Goal: Task Accomplishment & Management: Complete application form

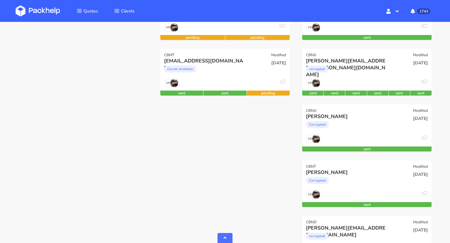
scroll to position [163, 0]
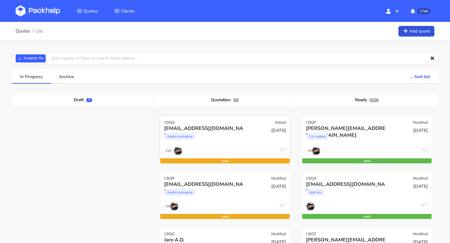
click at [213, 134] on div "flexible packaging" at bounding box center [205, 138] width 83 height 13
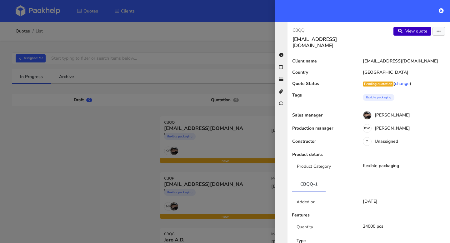
click at [415, 32] on link "View quote" at bounding box center [412, 31] width 38 height 9
click at [221, 200] on div at bounding box center [225, 121] width 450 height 243
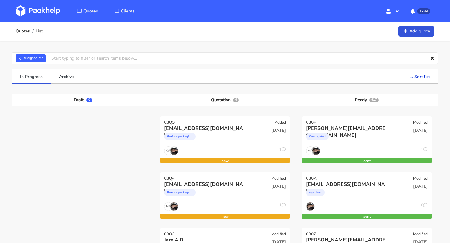
click at [221, 200] on div "laetitia@dogchef.be flexible packaging" at bounding box center [203, 191] width 87 height 21
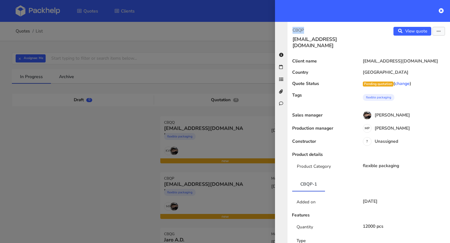
drag, startPoint x: 313, startPoint y: 28, endPoint x: 286, endPoint y: 28, distance: 27.2
click at [286, 28] on div "CBQP laetitia@dogchef.be View quote Edit quote Client name laetitia@dogchef.be …" at bounding box center [362, 132] width 175 height 221
copy p "CBQP"
click at [402, 37] on div "View quote Edit quote" at bounding box center [409, 38] width 81 height 22
click at [404, 32] on link "View quote" at bounding box center [412, 31] width 38 height 9
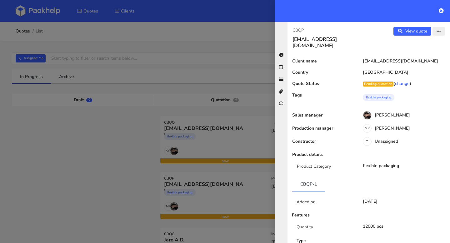
click at [437, 33] on icon "button" at bounding box center [439, 31] width 4 height 4
click at [418, 45] on link "Edit quote" at bounding box center [418, 44] width 55 height 10
click at [256, 80] on div at bounding box center [225, 121] width 450 height 243
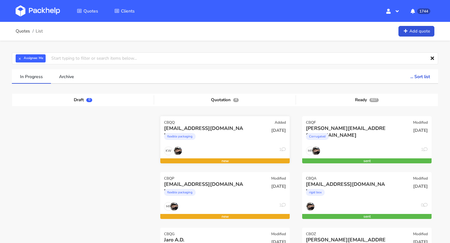
click at [173, 122] on div "CBQQ" at bounding box center [169, 122] width 11 height 5
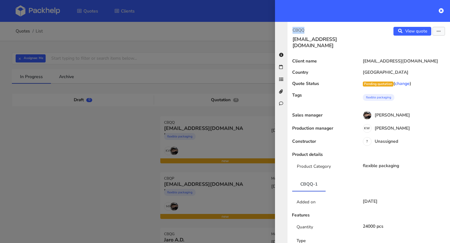
drag, startPoint x: 305, startPoint y: 28, endPoint x: 285, endPoint y: 28, distance: 20.3
click at [285, 28] on div "CBQQ laetitia@dogchef.be View quote Edit quote Client name laetitia@dogchef.be …" at bounding box center [362, 132] width 175 height 221
copy p "CBQQ"
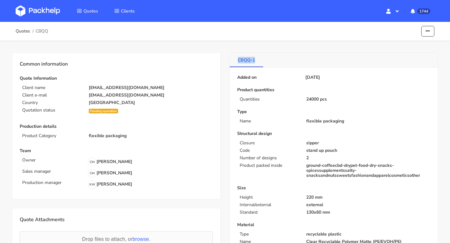
copy link "CBQQ-1"
drag, startPoint x: 236, startPoint y: 59, endPoint x: 257, endPoint y: 61, distance: 21.3
click at [257, 61] on link "CBQQ-1" at bounding box center [246, 60] width 33 height 14
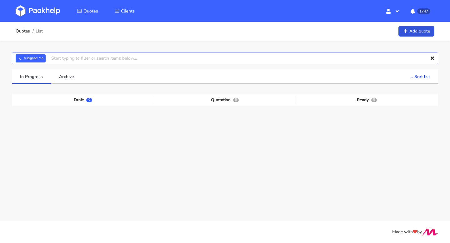
click at [70, 59] on input "text" at bounding box center [225, 59] width 426 height 12
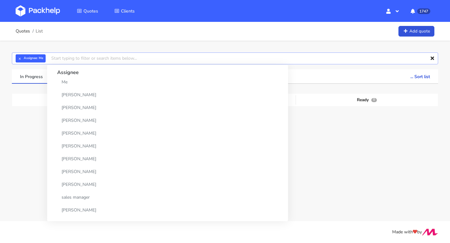
paste input "CBQQ"
type input "CBQQ"
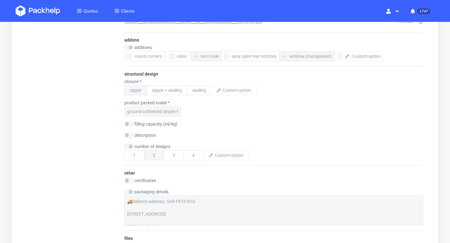
scroll to position [688, 0]
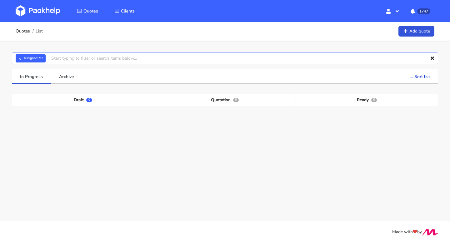
click at [73, 61] on input "text" at bounding box center [225, 59] width 426 height 12
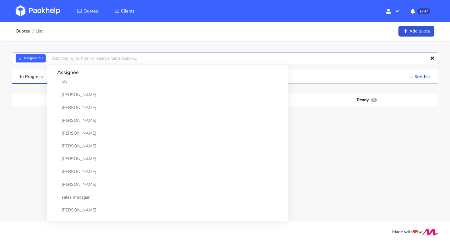
paste input "CBQP"
type input "CBQP"
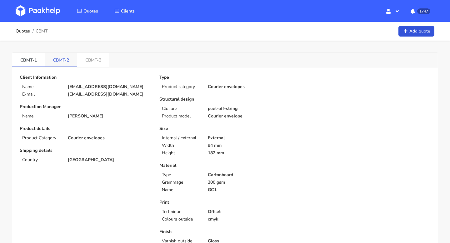
click at [62, 59] on link "CBMT-2" at bounding box center [61, 60] width 32 height 14
click at [95, 60] on link "CBMT-3" at bounding box center [94, 60] width 32 height 14
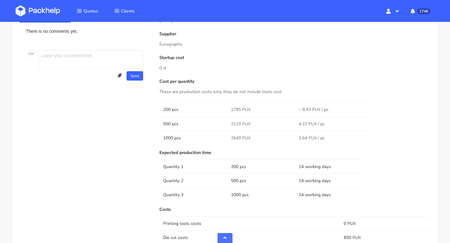
scroll to position [375, 0]
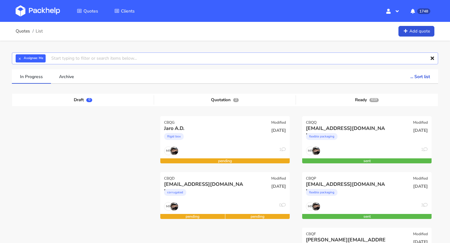
click at [122, 56] on input "text" at bounding box center [225, 59] width 426 height 12
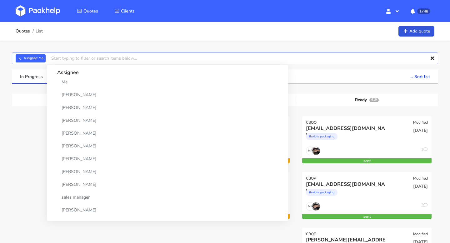
paste input "CBQP"
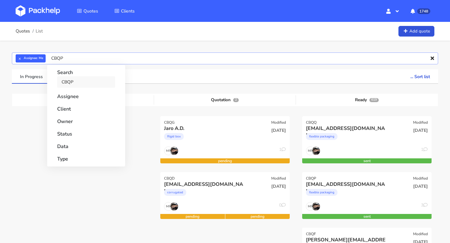
type input "CBQP"
click at [95, 80] on link "CBQP" at bounding box center [86, 82] width 58 height 12
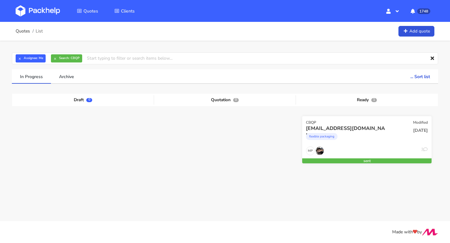
click at [366, 127] on div "[EMAIL_ADDRESS][DOMAIN_NAME]" at bounding box center [347, 128] width 83 height 7
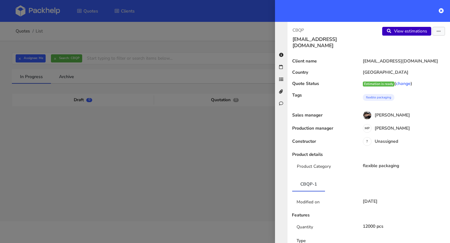
click at [405, 30] on link "View estimations" at bounding box center [406, 31] width 49 height 9
click at [441, 11] on icon at bounding box center [441, 10] width 5 height 5
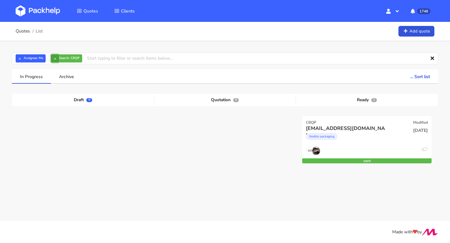
click at [56, 58] on button "×" at bounding box center [55, 58] width 8 height 8
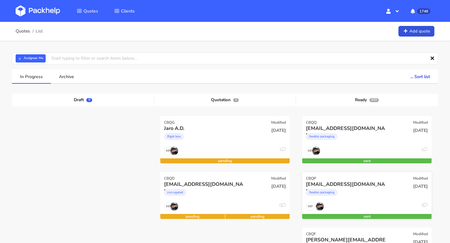
click at [364, 183] on div "[EMAIL_ADDRESS][DOMAIN_NAME]" at bounding box center [347, 184] width 83 height 7
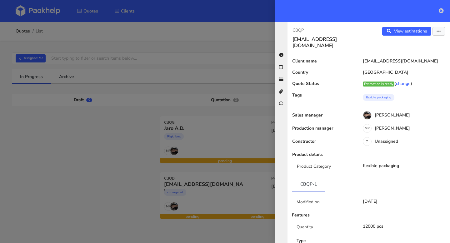
click at [441, 12] on icon at bounding box center [441, 10] width 5 height 5
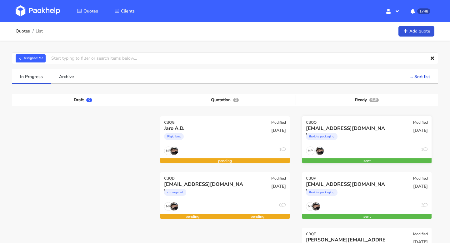
click at [376, 120] on div "CBQQ Modified" at bounding box center [366, 120] width 129 height 9
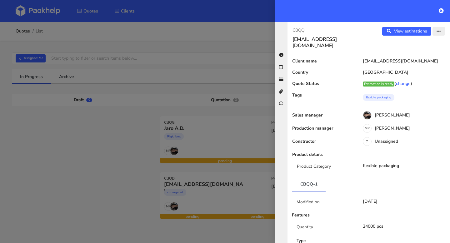
click at [436, 30] on button "button" at bounding box center [439, 31] width 13 height 9
click at [416, 53] on link "Edit quote" at bounding box center [418, 56] width 55 height 10
click at [401, 31] on link "View estimations" at bounding box center [406, 31] width 49 height 9
click at [440, 10] on icon at bounding box center [441, 10] width 5 height 5
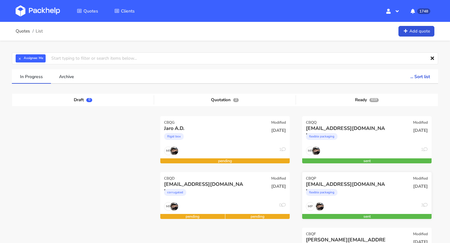
click at [362, 178] on div "CBQP Modified" at bounding box center [366, 176] width 129 height 9
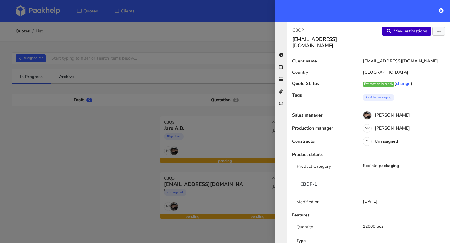
click at [413, 33] on link "View estimations" at bounding box center [406, 31] width 49 height 9
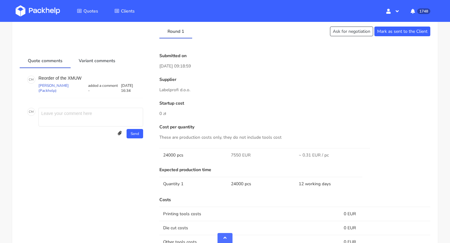
scroll to position [311, 0]
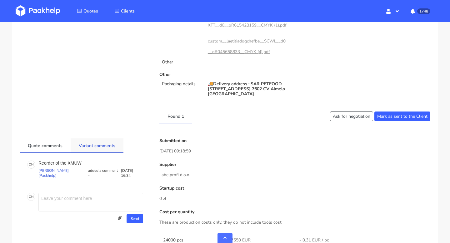
click at [98, 145] on link "Variant comments" at bounding box center [97, 145] width 53 height 14
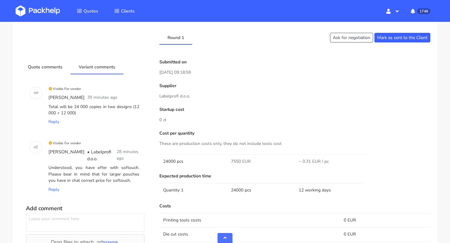
scroll to position [390, 0]
click at [104, 181] on div "Understood, you have offer with softouch. Please bear in mind that for larger p…" at bounding box center [93, 174] width 93 height 22
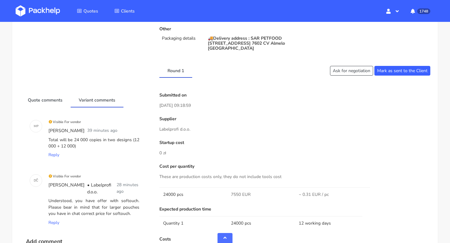
scroll to position [355, 0]
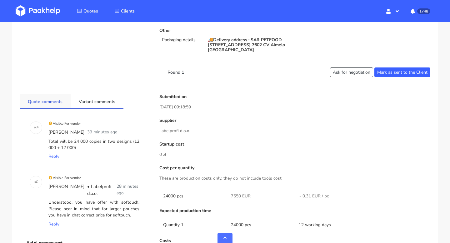
click at [48, 97] on link "Quote comments" at bounding box center [45, 101] width 51 height 14
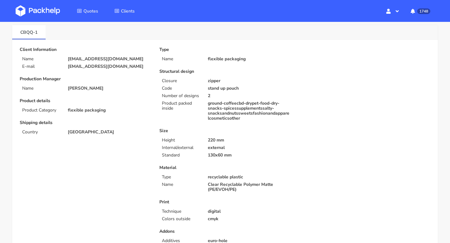
scroll to position [0, 0]
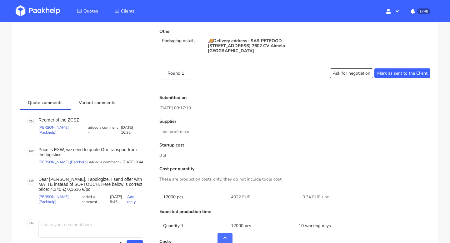
scroll to position [295, 0]
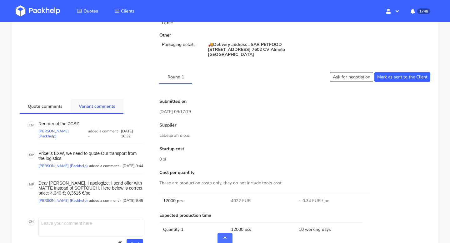
click at [90, 107] on link "Variant comments" at bounding box center [97, 106] width 53 height 14
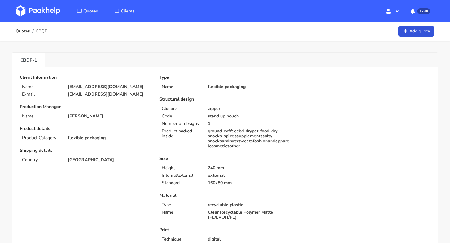
scroll to position [28, 0]
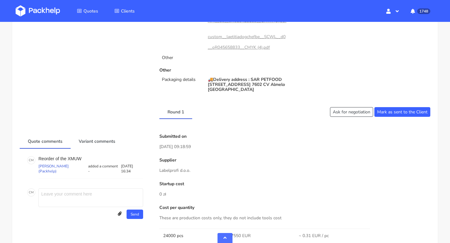
scroll to position [349, 0]
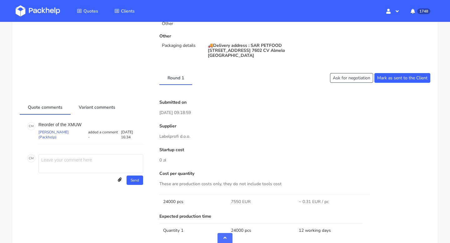
drag, startPoint x: 196, startPoint y: 138, endPoint x: 146, endPoint y: 138, distance: 49.7
click at [177, 136] on p "Labelprofi d.o.o." at bounding box center [294, 136] width 271 height 7
drag, startPoint x: 192, startPoint y: 136, endPoint x: 157, endPoint y: 135, distance: 34.4
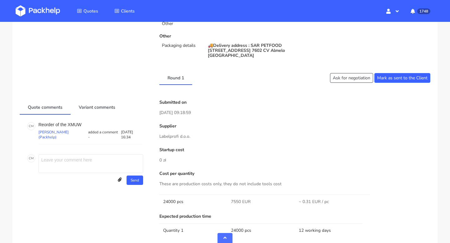
copy p "Labelprofi d.o.o."
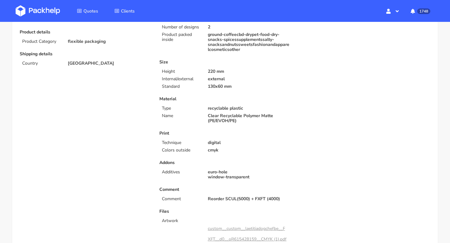
scroll to position [0, 0]
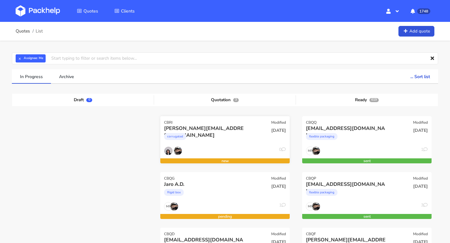
click at [191, 125] on div "[PERSON_NAME][EMAIL_ADDRESS][DOMAIN_NAME]" at bounding box center [205, 128] width 83 height 7
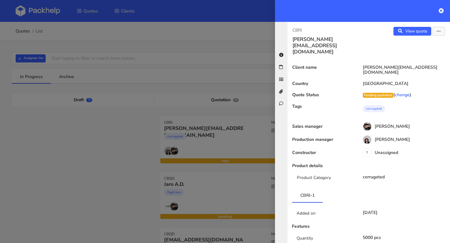
drag, startPoint x: 317, startPoint y: 27, endPoint x: 280, endPoint y: 27, distance: 37.2
click at [280, 27] on div "CBRI tibor.forro@furbify.eu View quote Edit quote Client name tibor.forro@furbi…" at bounding box center [362, 132] width 175 height 221
drag, startPoint x: 310, startPoint y: 32, endPoint x: 285, endPoint y: 32, distance: 24.7
click at [285, 32] on div "CBRI tibor.forro@furbify.eu View quote Edit quote Client name tibor.forro@furbi…" at bounding box center [362, 132] width 175 height 221
copy p "CBRI"
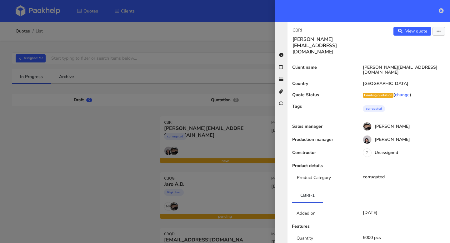
click at [442, 11] on icon at bounding box center [441, 10] width 5 height 5
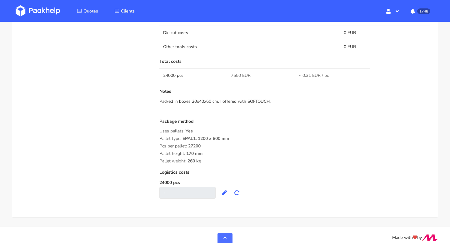
scroll to position [597, 0]
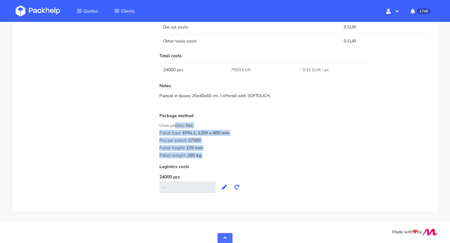
drag, startPoint x: 208, startPoint y: 158, endPoint x: 159, endPoint y: 127, distance: 57.8
click at [159, 127] on div "Costs Printing tools costs 0 EUR Die cut costs 0 EUR Other tools costs 0 EUR To…" at bounding box center [294, 95] width 271 height 197
copy div "Uses pallets: Yes Pallet type: EPAL1, 1200 x 800 mm Pcs per pallet: 27200 Palle…"
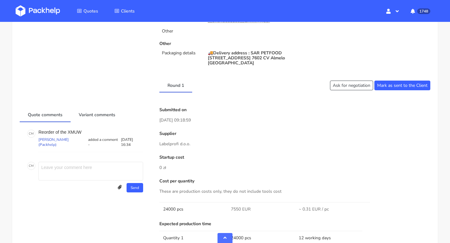
scroll to position [338, 0]
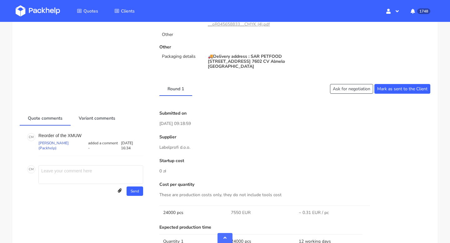
drag, startPoint x: 192, startPoint y: 144, endPoint x: 160, endPoint y: 144, distance: 31.6
click at [160, 144] on p "Labelprofi d.o.o." at bounding box center [294, 147] width 271 height 7
copy p "Labelprofi d.o.o."
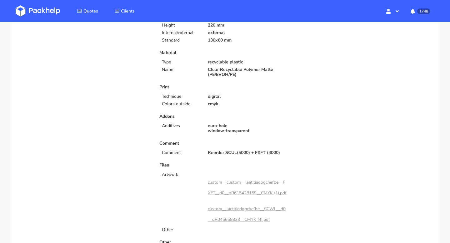
scroll to position [0, 0]
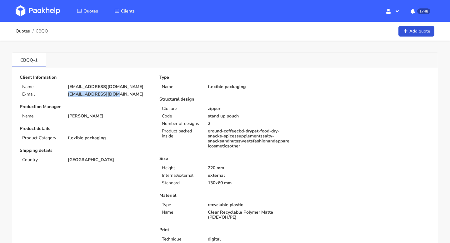
drag, startPoint x: 118, startPoint y: 95, endPoint x: 63, endPoint y: 94, distance: 54.7
click at [63, 94] on div "E-mail [EMAIL_ADDRESS][DOMAIN_NAME]" at bounding box center [85, 94] width 140 height 5
copy div "[EMAIL_ADDRESS][DOMAIN_NAME]"
drag, startPoint x: 17, startPoint y: 59, endPoint x: 33, endPoint y: 60, distance: 15.7
click at [33, 60] on link "CBQQ-1" at bounding box center [28, 60] width 33 height 14
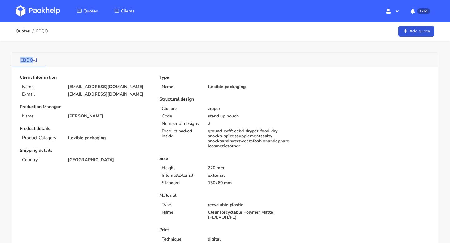
copy link "CBQQ"
drag, startPoint x: 112, startPoint y: 86, endPoint x: 68, endPoint y: 86, distance: 43.4
click at [68, 86] on p "[EMAIL_ADDRESS][DOMAIN_NAME]" at bounding box center [109, 86] width 83 height 5
copy p "[EMAIL_ADDRESS][DOMAIN_NAME]"
drag, startPoint x: 19, startPoint y: 61, endPoint x: 34, endPoint y: 61, distance: 14.7
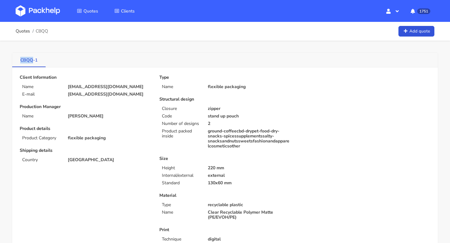
click at [34, 61] on link "CBQQ-1" at bounding box center [28, 60] width 33 height 14
copy link "CBQQ"
drag, startPoint x: 247, startPoint y: 117, endPoint x: 200, endPoint y: 116, distance: 47.5
click at [200, 116] on div "Code stand up pouch" at bounding box center [225, 116] width 140 height 5
copy div "stand up pouch"
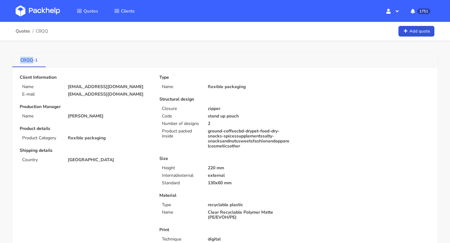
drag, startPoint x: 17, startPoint y: 61, endPoint x: 33, endPoint y: 61, distance: 15.9
click at [33, 61] on link "CBQQ-1" at bounding box center [28, 60] width 33 height 14
copy link "CBQQ"
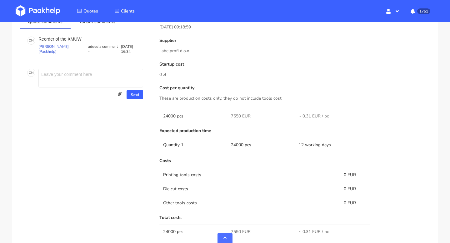
scroll to position [437, 0]
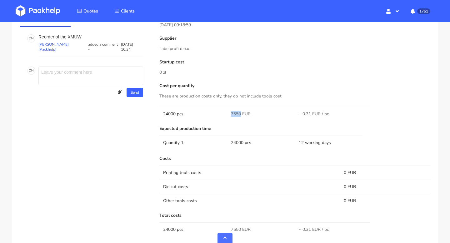
drag, startPoint x: 241, startPoint y: 115, endPoint x: 231, endPoint y: 115, distance: 9.4
click at [231, 115] on span "7550 EUR" at bounding box center [241, 114] width 20 height 6
copy span "7550"
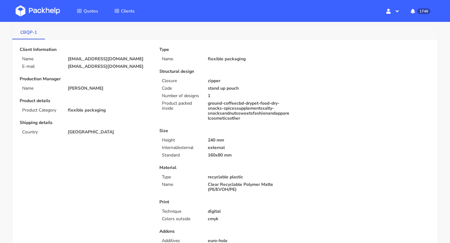
scroll to position [122, 0]
drag, startPoint x: 13, startPoint y: 33, endPoint x: 31, endPoint y: 33, distance: 17.2
click at [31, 33] on link "CBQP-1" at bounding box center [28, 32] width 33 height 14
drag, startPoint x: 33, startPoint y: 33, endPoint x: 20, endPoint y: 33, distance: 12.5
click at [20, 33] on link "CBQP-1" at bounding box center [28, 32] width 33 height 14
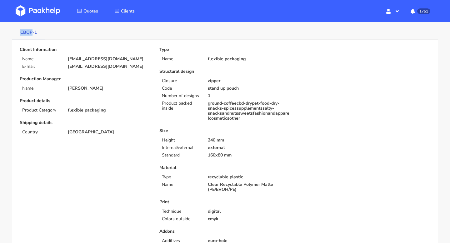
copy link "CBQP"
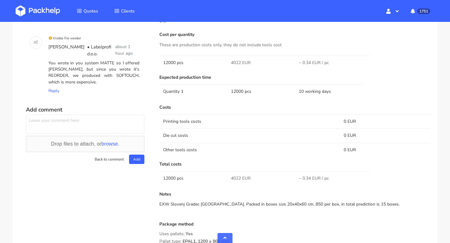
scroll to position [431, 0]
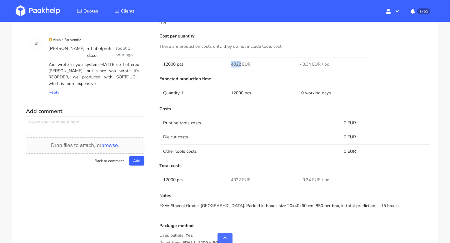
drag, startPoint x: 240, startPoint y: 63, endPoint x: 229, endPoint y: 63, distance: 10.3
click at [229, 63] on td "4022 EUR" at bounding box center [261, 64] width 68 height 14
copy span "4022"
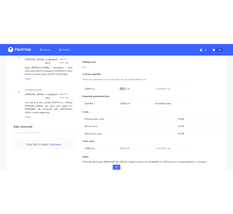
scroll to position [92, 0]
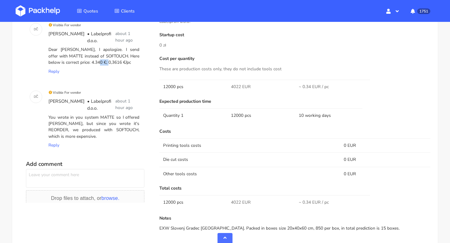
drag, startPoint x: 74, startPoint y: 62, endPoint x: 86, endPoint y: 61, distance: 11.6
click at [86, 61] on div "Dear Michal, I apologize. I send offer with MATTE instead of SOFTOUCH. Here bel…" at bounding box center [93, 56] width 93 height 22
copy div "4.340"
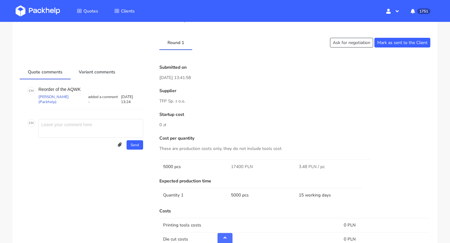
scroll to position [326, 0]
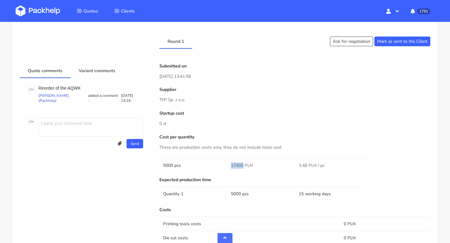
drag, startPoint x: 243, startPoint y: 164, endPoint x: 226, endPoint y: 164, distance: 16.9
click at [226, 164] on tr "5000 pcs 17400 PLN 3.48 PLN / pc" at bounding box center [294, 165] width 271 height 14
copy tr "17400"
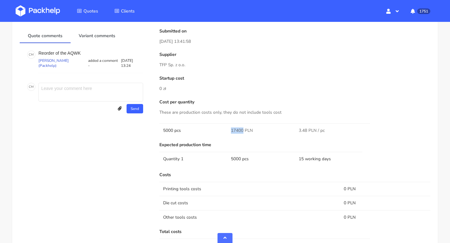
scroll to position [377, 0]
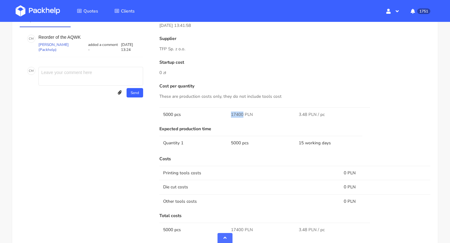
drag, startPoint x: 187, startPoint y: 46, endPoint x: 177, endPoint y: 46, distance: 10.0
click at [177, 46] on p "TFP Sp. z o.o." at bounding box center [294, 49] width 271 height 7
click at [188, 47] on p "TFP Sp. z o.o." at bounding box center [294, 49] width 271 height 7
drag, startPoint x: 188, startPoint y: 47, endPoint x: 158, endPoint y: 47, distance: 30.0
click at [158, 47] on div "Submitted on [DATE] 13:41:58 Supplier TFP Sp. z o.o. Startup cost 0 zł Cost per…" at bounding box center [295, 186] width 280 height 347
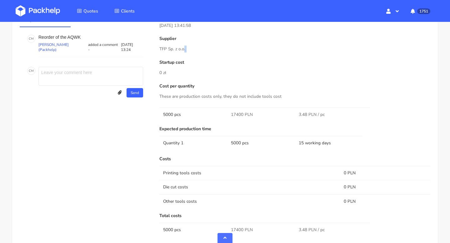
copy div "TFP Sp. z o.o."
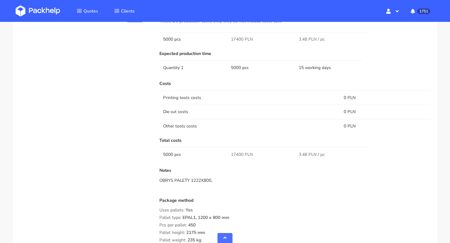
scroll to position [537, 0]
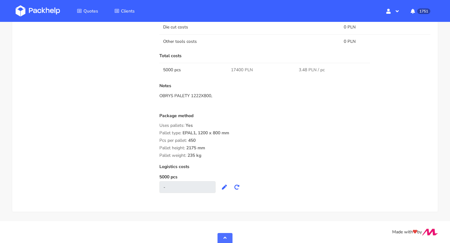
copy div "Uses pallets: Yes Pallet type: EPAL1, 1200 x 800 mm Pcs per pallet: 450 Pallet …"
drag, startPoint x: 208, startPoint y: 158, endPoint x: 159, endPoint y: 124, distance: 59.3
click at [159, 124] on div "Package method Uses pallets: Yes Pallet type: EPAL1, 1200 x 800 mm Pcs per pall…" at bounding box center [294, 135] width 271 height 45
drag, startPoint x: 219, startPoint y: 96, endPoint x: 149, endPoint y: 96, distance: 69.4
click at [149, 96] on div "Quote comments Variant comments C M Reorder of the AQWK [PERSON_NAME] (Packhelp…" at bounding box center [224, 26] width 419 height 347
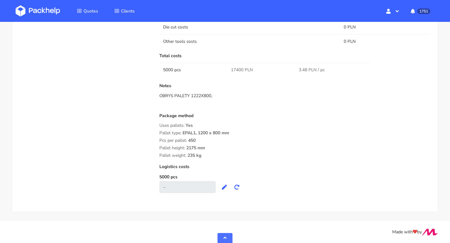
click at [156, 86] on div "Submitted on [DATE] 13:41:58 Supplier TFP Sp. z o.o. Startup cost 0 zł Cost per…" at bounding box center [295, 26] width 280 height 347
copy div "Notes OBRYS PALETY 1222X800, Package method Uses pallets: Yes Pallet type: EPAL…"
drag, startPoint x: 155, startPoint y: 83, endPoint x: 222, endPoint y: 154, distance: 97.3
click at [223, 154] on div "Submitted on [DATE] 13:41:58 Supplier TFP Sp. z o.o. Startup cost 0 zł Cost per…" at bounding box center [295, 26] width 280 height 347
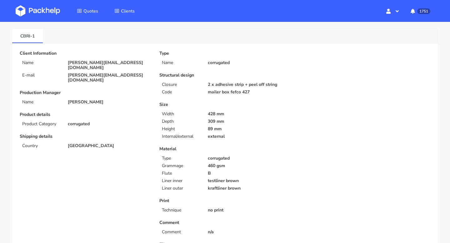
scroll to position [0, 0]
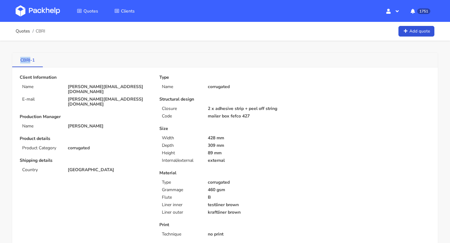
drag, startPoint x: 17, startPoint y: 60, endPoint x: 30, endPoint y: 60, distance: 12.5
click at [30, 60] on link "CBRI-1" at bounding box center [27, 60] width 31 height 14
copy link "CBRI"
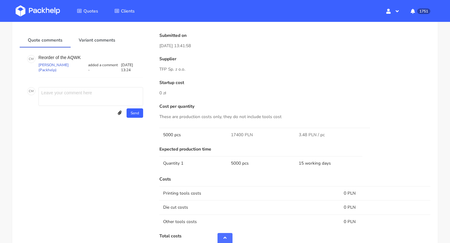
scroll to position [362, 0]
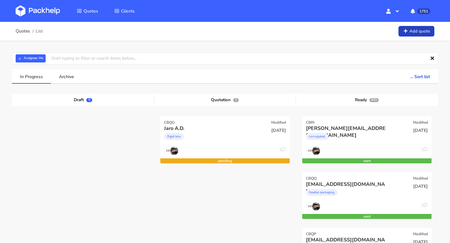
click at [428, 29] on link "Add quote" at bounding box center [416, 31] width 36 height 11
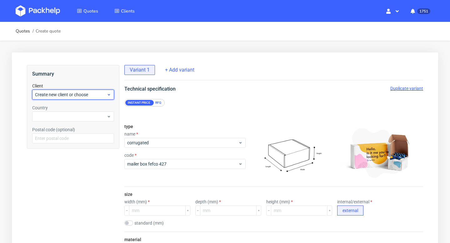
click at [73, 93] on span "Create new client or choose" at bounding box center [71, 95] width 72 height 6
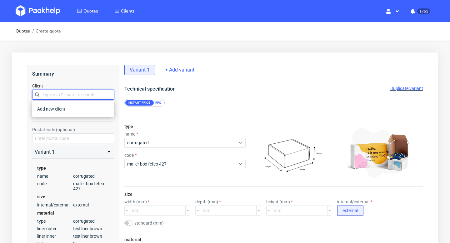
paste input "[PERSON_NAME][EMAIL_ADDRESS][PERSON_NAME][PERSON_NAME][DOMAIN_NAME]"
type input "[PERSON_NAME][EMAIL_ADDRESS][PERSON_NAME][PERSON_NAME][DOMAIN_NAME]"
click at [63, 110] on div "Add new client" at bounding box center [73, 108] width 77 height 11
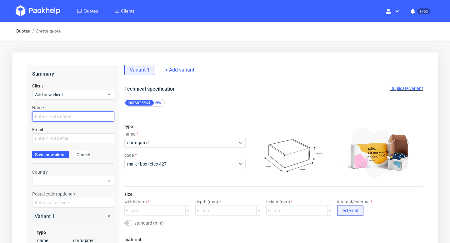
click at [59, 119] on input "text" at bounding box center [73, 117] width 82 height 10
paste input "[PERSON_NAME][EMAIL_ADDRESS][PERSON_NAME][PERSON_NAME][DOMAIN_NAME]"
type input "[PERSON_NAME][EMAIL_ADDRESS][PERSON_NAME][PERSON_NAME][DOMAIN_NAME]"
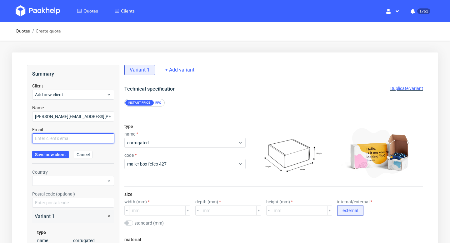
click at [54, 135] on input "text" at bounding box center [73, 138] width 82 height 10
paste input "[PERSON_NAME][EMAIL_ADDRESS][PERSON_NAME][PERSON_NAME][DOMAIN_NAME]"
type input "[PERSON_NAME][EMAIL_ADDRESS][PERSON_NAME][PERSON_NAME][DOMAIN_NAME]"
click at [53, 153] on span "Save new client" at bounding box center [50, 155] width 31 height 4
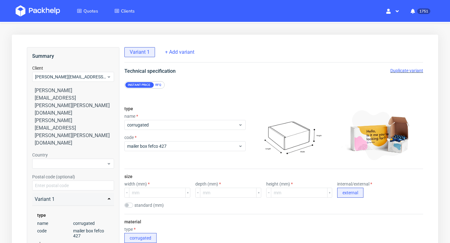
scroll to position [21, 0]
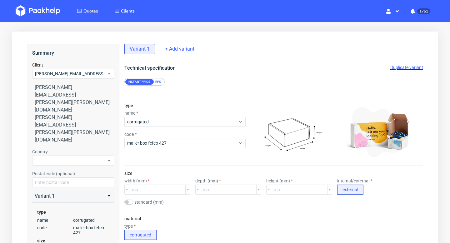
click at [57, 149] on div "Country" at bounding box center [73, 157] width 82 height 17
click at [57, 156] on div at bounding box center [73, 161] width 82 height 10
type input "spa"
click at [66, 129] on div "[GEOGRAPHIC_DATA]" at bounding box center [73, 129] width 77 height 11
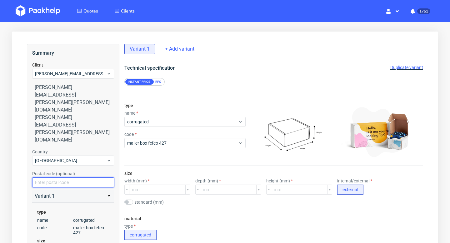
click at [52, 178] on input "text" at bounding box center [73, 183] width 82 height 10
paste input "28002"
click at [58, 188] on div "Variant 1 type name corrugated code mailer box fefco 427 size internal/external…" at bounding box center [73, 240] width 82 height 104
click at [54, 178] on input "28002" at bounding box center [73, 183] width 82 height 10
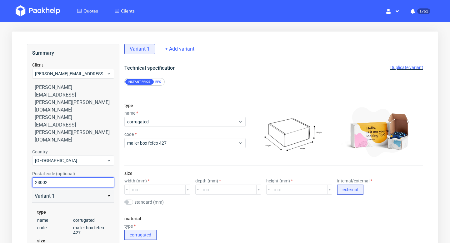
click at [54, 178] on input "28002" at bounding box center [73, 183] width 82 height 10
paste input "332"
type input "33202"
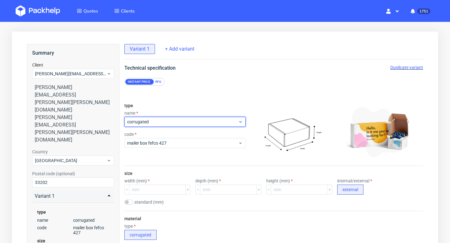
click at [163, 123] on span "corrugated" at bounding box center [182, 122] width 111 height 6
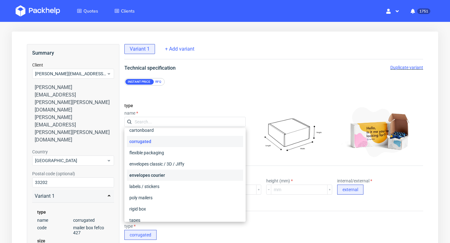
scroll to position [25, 0]
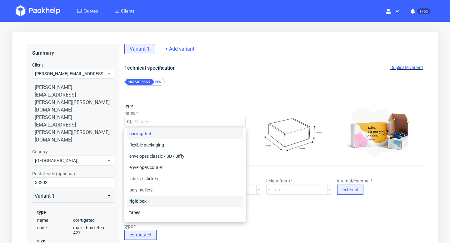
click at [147, 201] on div "rigid box" at bounding box center [185, 201] width 116 height 11
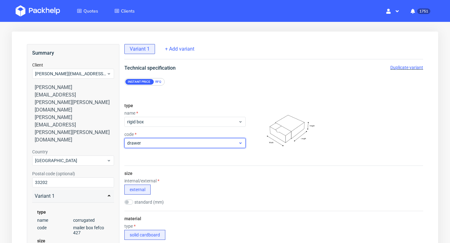
click at [160, 146] on span "drawer" at bounding box center [182, 143] width 111 height 6
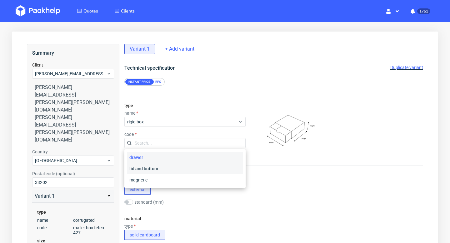
click at [156, 168] on div "lid and bottom" at bounding box center [185, 168] width 116 height 11
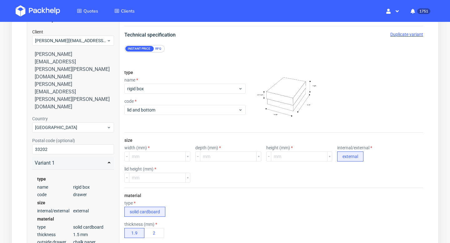
scroll to position [62, 0]
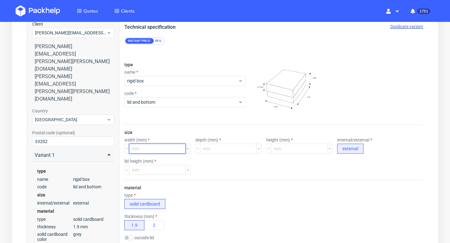
click at [140, 153] on input "number" at bounding box center [157, 149] width 57 height 10
type input "310"
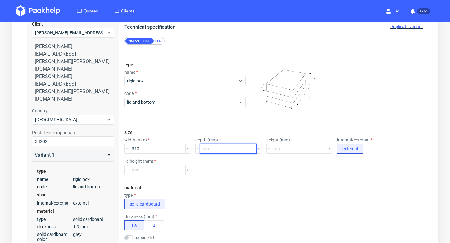
click at [213, 149] on input "number" at bounding box center [228, 149] width 57 height 10
type input "160"
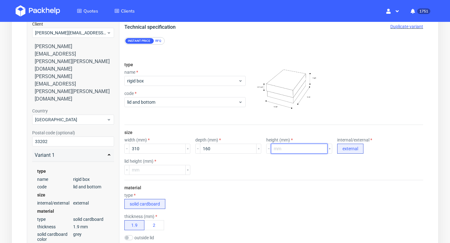
click at [278, 153] on input "number" at bounding box center [299, 149] width 57 height 10
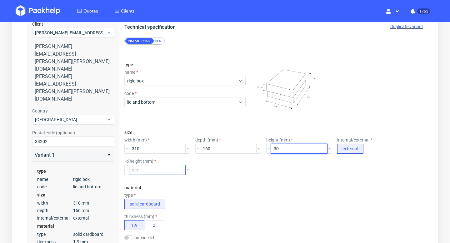
type input "30"
click at [149, 171] on input "number" at bounding box center [157, 170] width 57 height 10
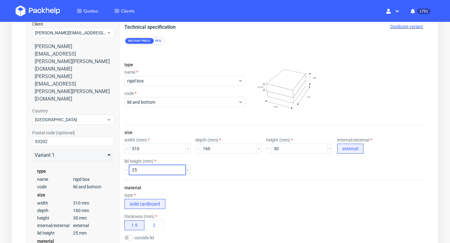
drag, startPoint x: 146, startPoint y: 168, endPoint x: 131, endPoint y: 168, distance: 14.4
click at [131, 168] on input "25" at bounding box center [157, 170] width 57 height 10
type input "30"
click at [183, 192] on div "material type solid cardboard thickness (mm) 1.9 2 outside lid chalk paper outs…" at bounding box center [273, 235] width 299 height 110
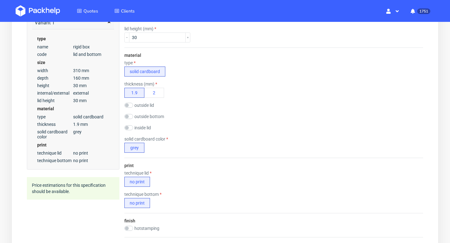
scroll to position [213, 0]
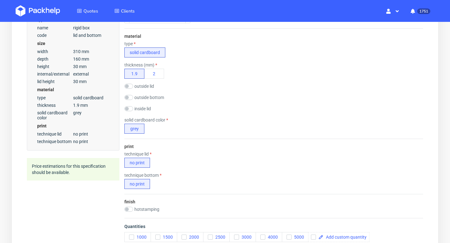
click at [143, 86] on label "outside lid" at bounding box center [144, 86] width 20 height 5
checkbox input "true"
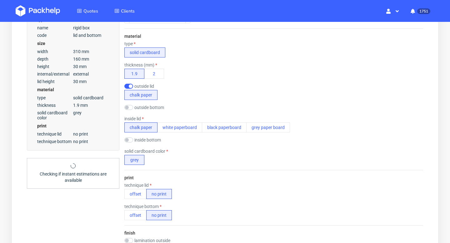
click at [141, 108] on label "outside bottom" at bounding box center [149, 107] width 30 height 5
checkbox input "true"
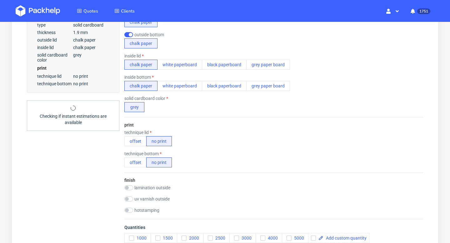
scroll to position [287, 0]
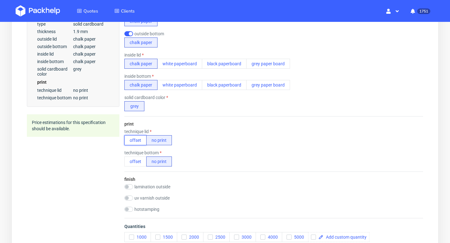
click at [139, 141] on button "offset" at bounding box center [135, 140] width 22 height 10
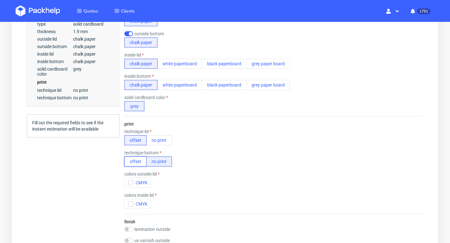
click at [139, 161] on button "offset" at bounding box center [135, 162] width 22 height 10
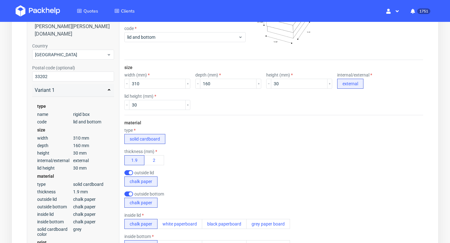
scroll to position [0, 0]
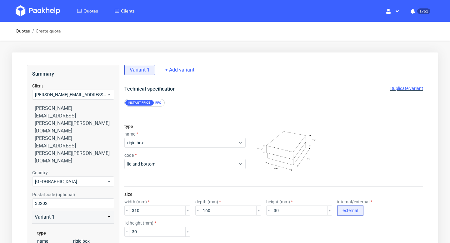
click at [161, 102] on div "RFQ" at bounding box center [158, 103] width 11 height 6
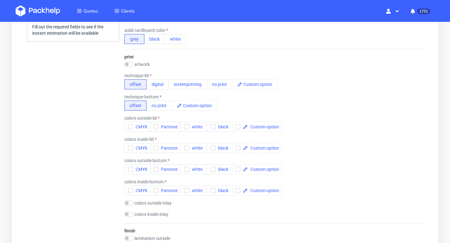
scroll to position [401, 0]
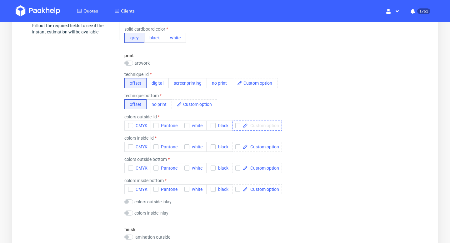
click at [266, 125] on span at bounding box center [263, 125] width 31 height 4
paste span
checkbox input "true"
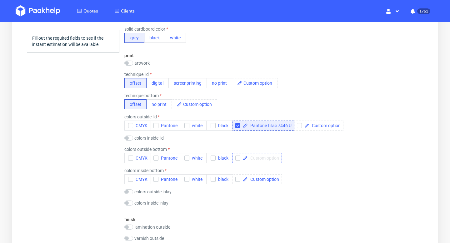
click at [258, 157] on span at bounding box center [263, 158] width 31 height 4
paste span
click at [239, 160] on input "checkbox" at bounding box center [237, 158] width 5 height 5
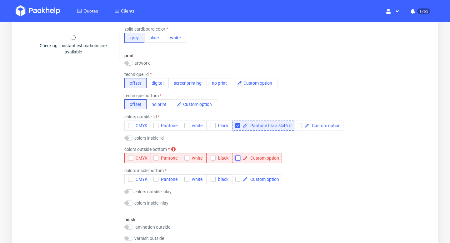
click at [239, 160] on input "checkbox" at bounding box center [237, 158] width 5 height 5
click at [236, 158] on input "checkbox" at bounding box center [237, 158] width 5 height 5
click at [254, 158] on span at bounding box center [263, 158] width 31 height 4
checkbox input "true"
click at [335, 158] on div "colors outside bottom colors outside bottom is required CMYK Pantone white blac…" at bounding box center [273, 155] width 299 height 16
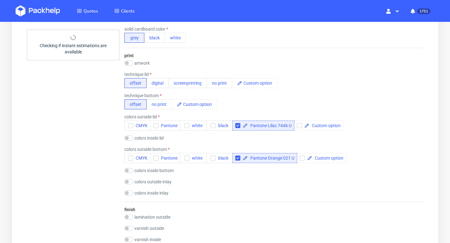
click at [195, 192] on div "colors inside inlay CMYK Pantone white black" at bounding box center [273, 194] width 299 height 6
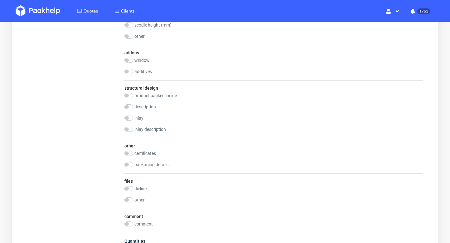
scroll to position [803, 0]
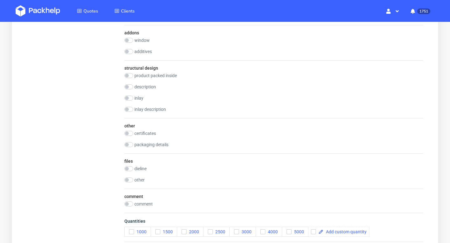
click at [140, 179] on label "other" at bounding box center [139, 180] width 10 height 5
checkbox input "true"
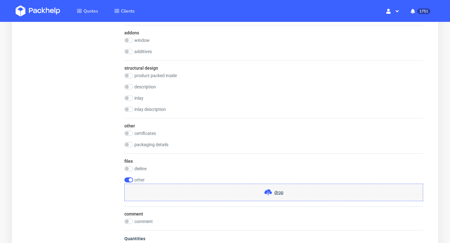
click at [220, 190] on div "drop" at bounding box center [273, 193] width 299 height 18
click at [273, 191] on span at bounding box center [269, 193] width 10 height 8
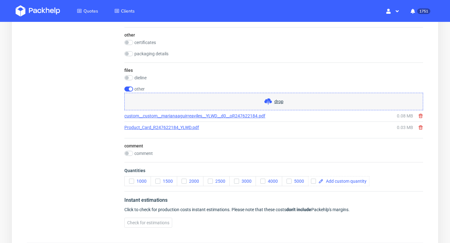
scroll to position [910, 0]
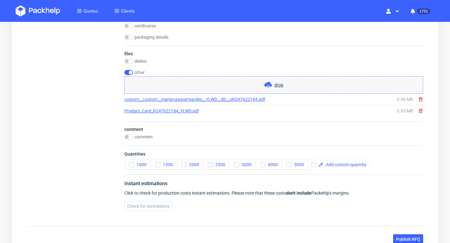
click at [140, 137] on label "comment" at bounding box center [143, 136] width 18 height 5
checkbox input "true"
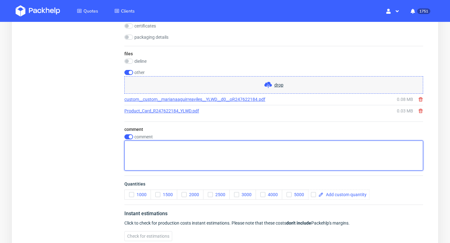
click at [172, 158] on textarea at bounding box center [273, 156] width 299 height 30
click at [178, 146] on textarea "I need same box as" at bounding box center [273, 156] width 299 height 30
paste textarea "R247622184YLWD"
click at [192, 145] on textarea "I need same box as R247622184YLWD" at bounding box center [273, 156] width 299 height 30
click at [221, 148] on textarea "I need same box as R247622184 - YLWD" at bounding box center [273, 156] width 299 height 30
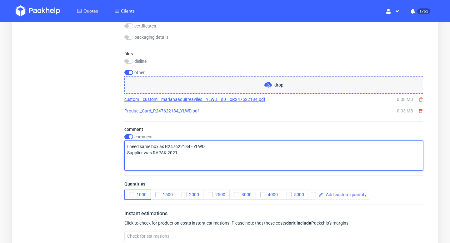
type textarea "I need same box as R247622184 - YLWD Supplier was RAPAK 2021"
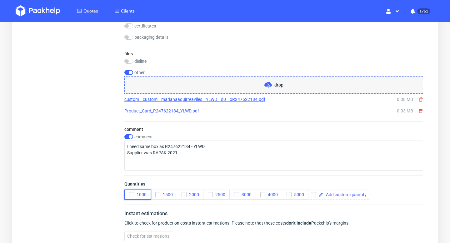
click at [132, 195] on use "button" at bounding box center [131, 195] width 3 height 2
click at [337, 193] on span at bounding box center [344, 195] width 43 height 4
click at [369, 213] on div "Instant estimations" at bounding box center [273, 215] width 299 height 10
checkbox input "true"
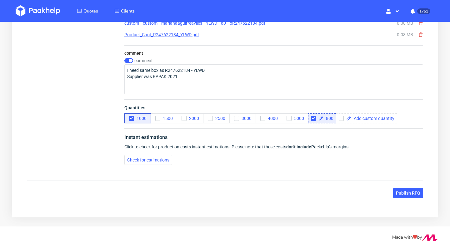
scroll to position [988, 0]
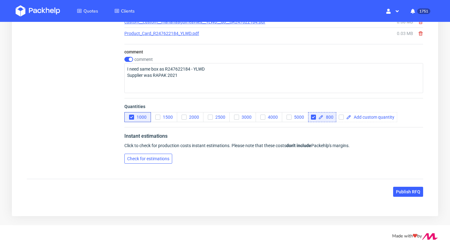
click at [165, 157] on span "Check for estimations" at bounding box center [148, 159] width 42 height 4
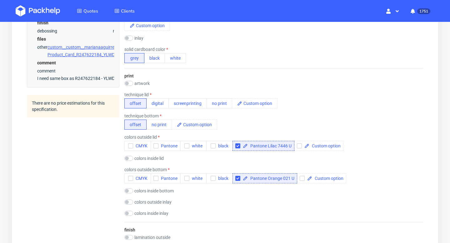
scroll to position [400, 0]
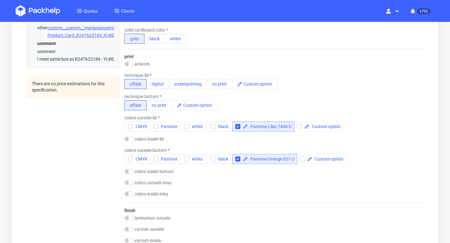
click at [283, 158] on span "Pantone Orange 021 U" at bounding box center [271, 159] width 47 height 4
copy span "Pantone Orange 021 U"
click at [328, 127] on span at bounding box center [324, 126] width 31 height 4
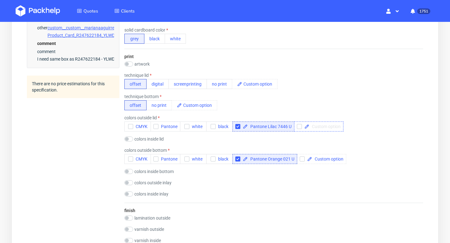
paste span
click at [334, 99] on div "technique bottom offset no print" at bounding box center [273, 102] width 299 height 16
checkbox input "true"
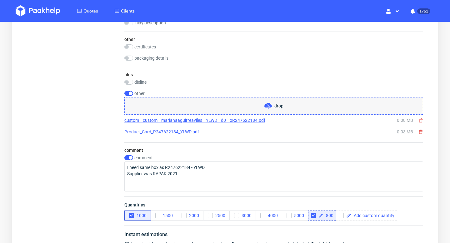
scroll to position [992, 0]
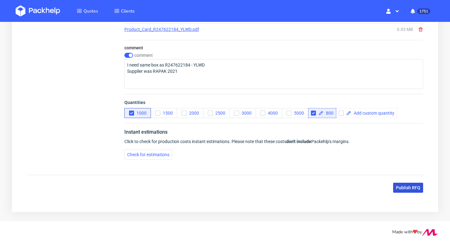
click at [412, 190] on span "Publish RFQ" at bounding box center [408, 188] width 24 height 4
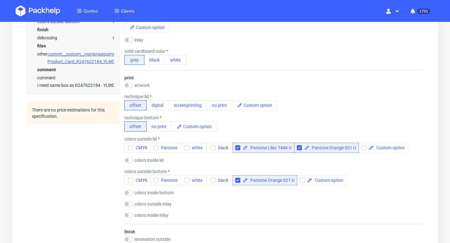
scroll to position [0, 0]
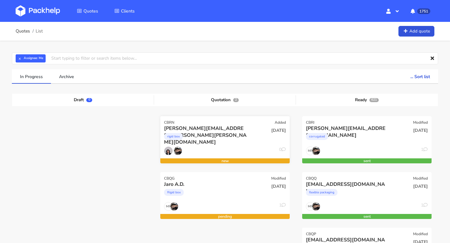
click at [209, 124] on div "CBRN Added" at bounding box center [224, 120] width 129 height 9
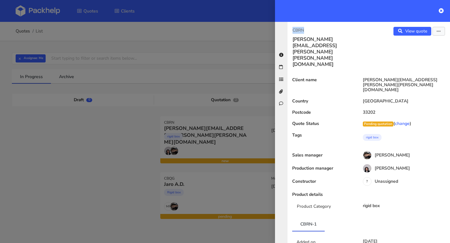
drag, startPoint x: 316, startPoint y: 29, endPoint x: 284, endPoint y: 29, distance: 31.9
click at [284, 29] on div "CBRN fernando.franco@romualda.com View quote Edit quote Client name fernando.fr…" at bounding box center [362, 132] width 175 height 221
copy p "CBRN"
click at [441, 10] on icon at bounding box center [441, 10] width 5 height 5
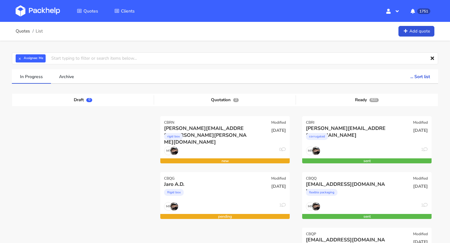
click at [220, 141] on div "rigid box" at bounding box center [205, 138] width 83 height 13
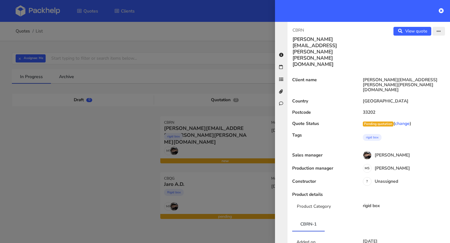
click at [435, 33] on button "button" at bounding box center [439, 31] width 13 height 9
click at [413, 48] on link "Edit quote" at bounding box center [418, 44] width 55 height 10
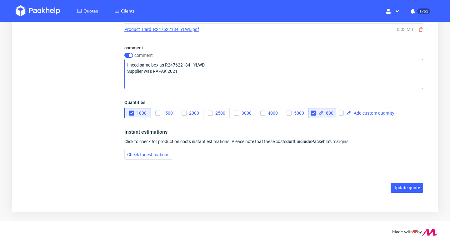
scroll to position [987, 0]
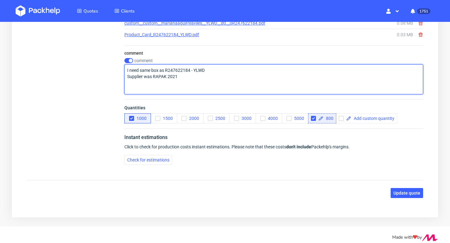
drag, startPoint x: 187, startPoint y: 77, endPoint x: 116, endPoint y: 77, distance: 70.9
type textarea "I need same box as R247622184 - YLWD"
drag, startPoint x: 212, startPoint y: 68, endPoint x: 106, endPoint y: 76, distance: 106.2
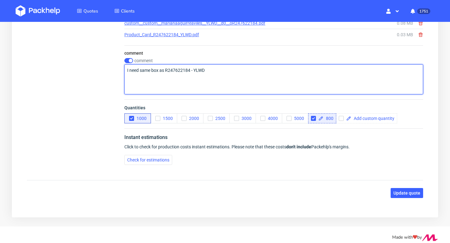
click at [168, 68] on textarea "I need same box as R247622184 - YLWD" at bounding box center [273, 79] width 299 height 30
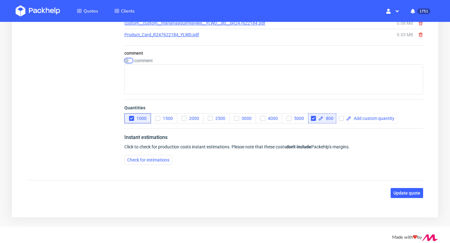
click at [128, 62] on input "checkbox" at bounding box center [128, 60] width 9 height 5
click at [128, 58] on input "checkbox" at bounding box center [128, 60] width 9 height 5
checkbox input "false"
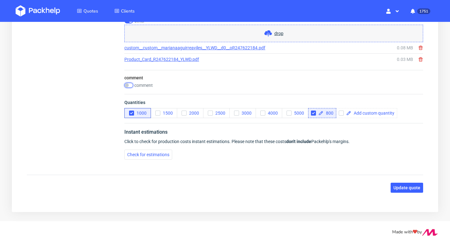
scroll to position [962, 0]
click at [403, 187] on span "Update quote" at bounding box center [406, 188] width 27 height 4
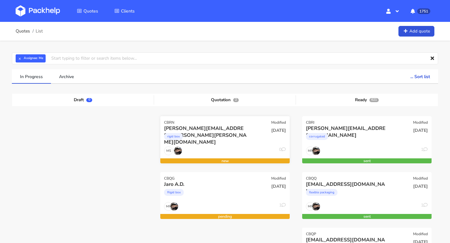
click at [228, 133] on div "rigid box" at bounding box center [205, 138] width 83 height 13
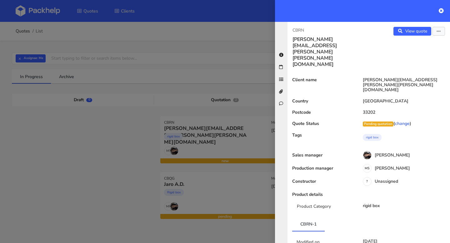
drag, startPoint x: 380, startPoint y: 78, endPoint x: 356, endPoint y: 78, distance: 24.4
click at [356, 110] on div "33202" at bounding box center [402, 112] width 95 height 5
copy div "33202"
